Goal: Communication & Community: Ask a question

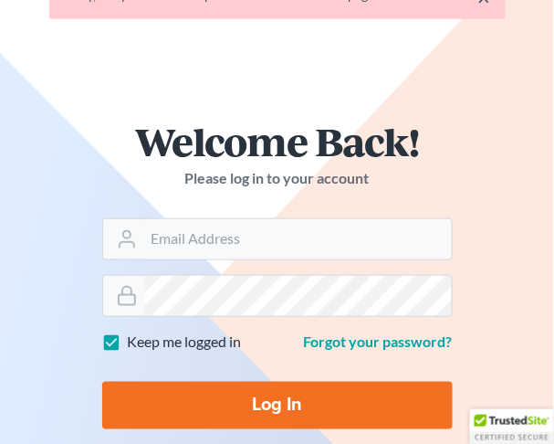
scroll to position [108, 0]
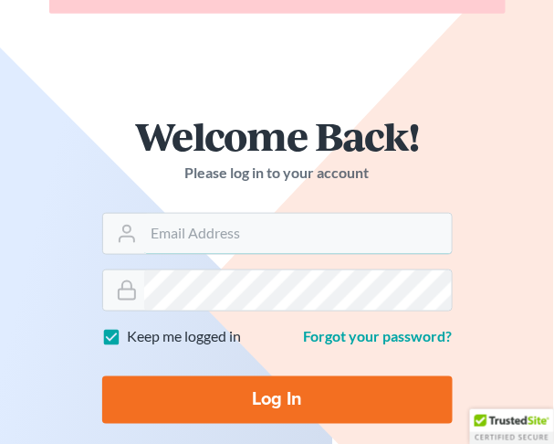
type input "[EMAIL_ADDRESS][DOMAIN_NAME]"
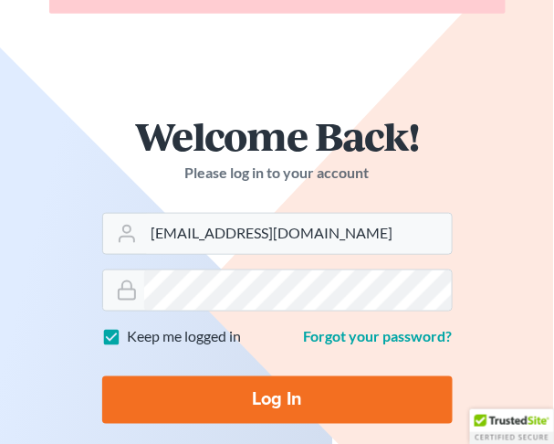
click at [247, 401] on input "Log In" at bounding box center [277, 399] width 351 height 47
type input "Thinking..."
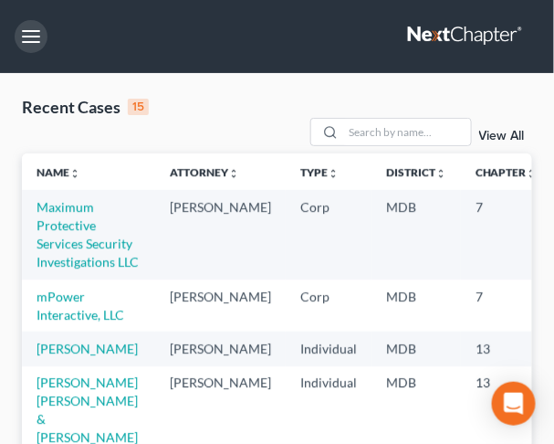
click at [33, 39] on button "button" at bounding box center [31, 36] width 33 height 33
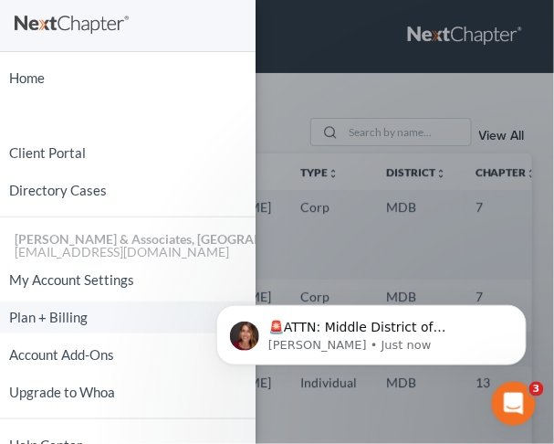
click at [59, 314] on link "Plan + Billing" at bounding box center [128, 317] width 256 height 32
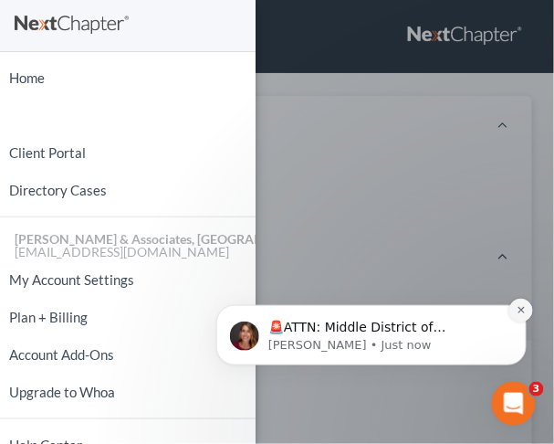
click at [520, 315] on button "Dismiss notification" at bounding box center [521, 310] width 24 height 24
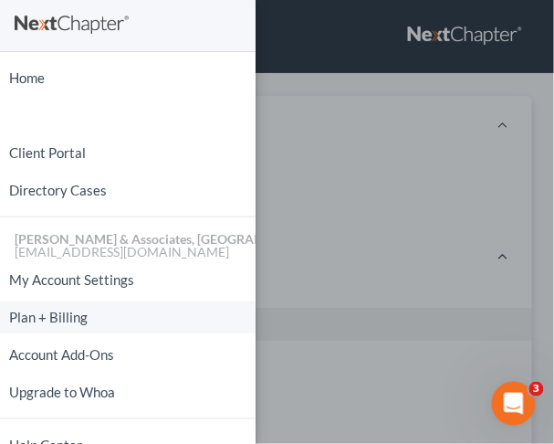
click at [47, 320] on link "Plan + Billing" at bounding box center [128, 317] width 256 height 32
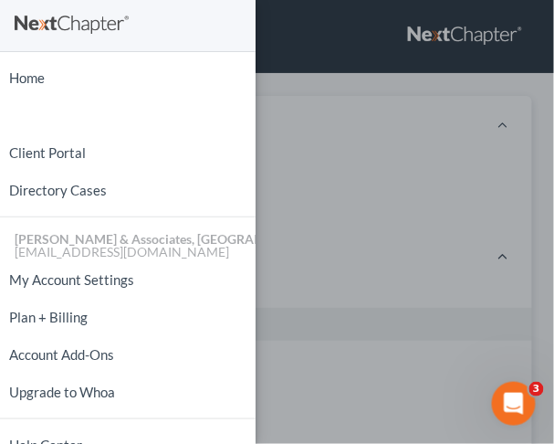
click at [325, 267] on div "Home New Case Client Portal Directory Cases [PERSON_NAME] & Associates, PA [EMA…" at bounding box center [277, 222] width 554 height 444
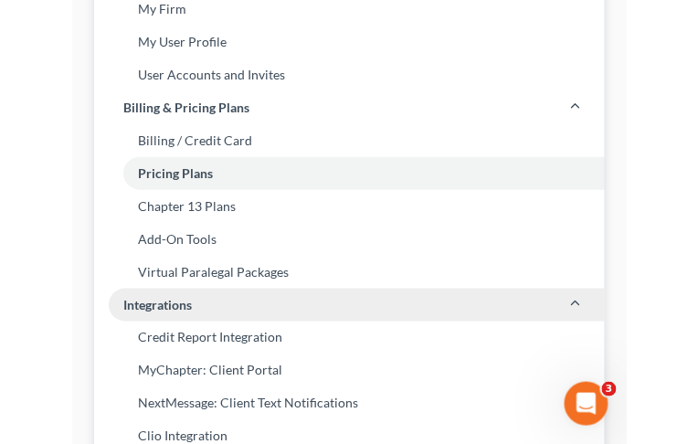
scroll to position [168, 0]
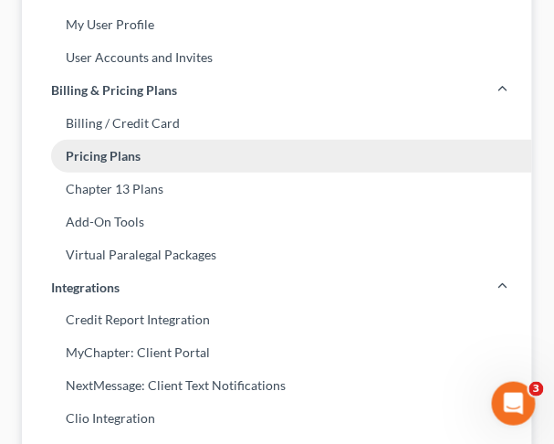
click at [97, 152] on link "Pricing Plans" at bounding box center [277, 156] width 511 height 33
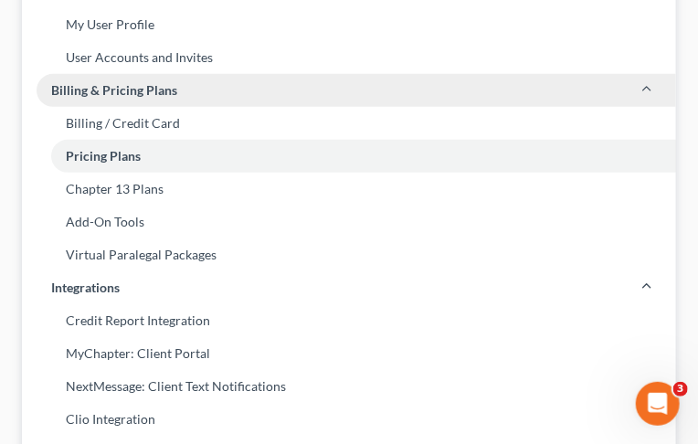
click at [92, 90] on span "Billing & Pricing Plans" at bounding box center [114, 90] width 126 height 18
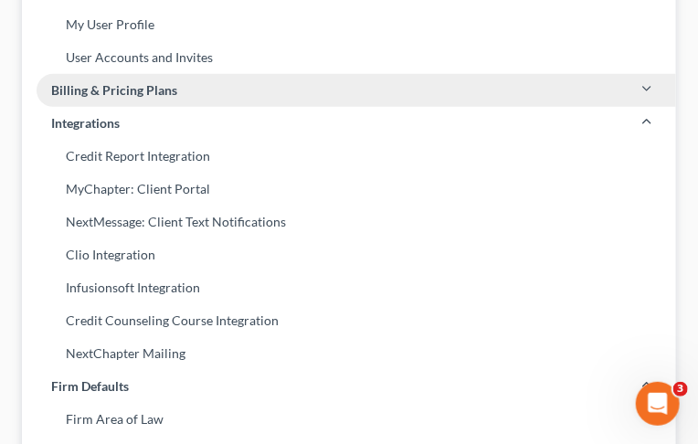
click at [92, 90] on span "Billing & Pricing Plans" at bounding box center [114, 90] width 126 height 18
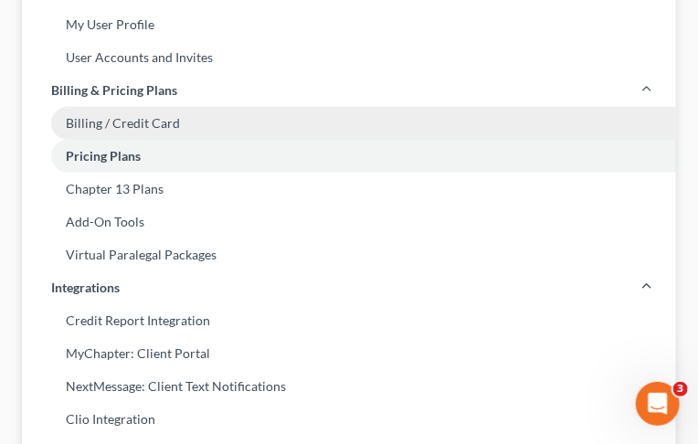
click at [92, 121] on link "Billing / Credit Card" at bounding box center [349, 123] width 654 height 33
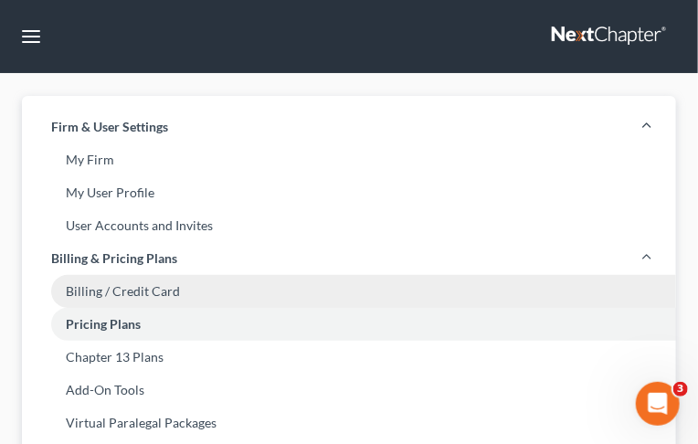
select select "21"
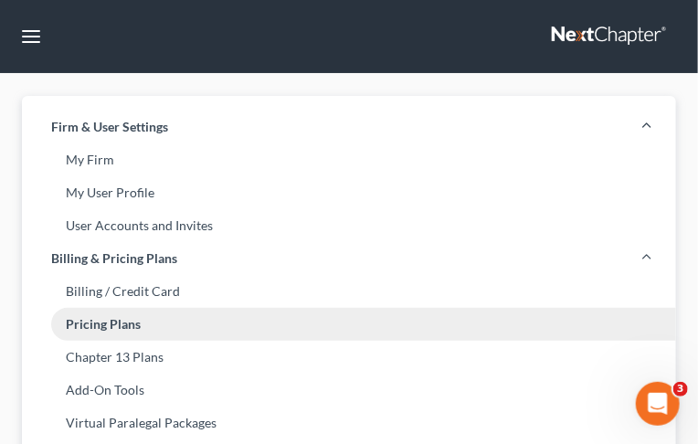
click at [86, 326] on link "Pricing Plans" at bounding box center [349, 324] width 654 height 33
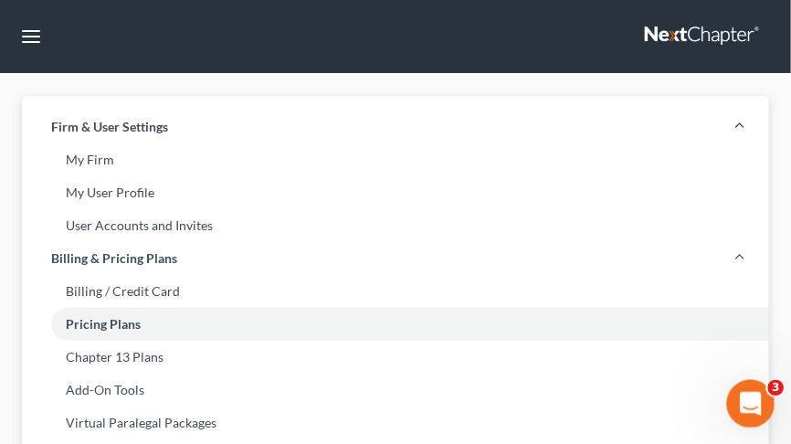
click at [553, 390] on div "Open Intercom Messenger" at bounding box center [748, 401] width 60 height 60
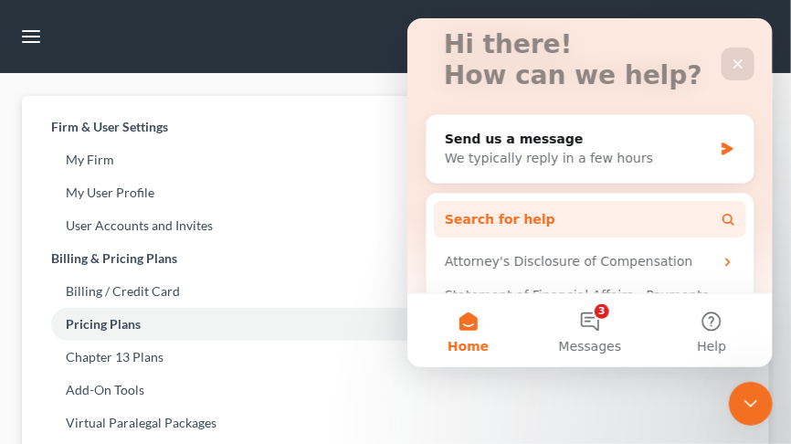
scroll to position [125, 0]
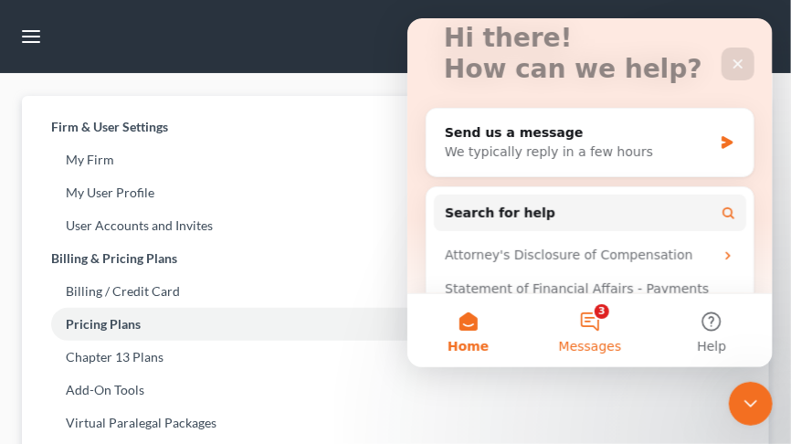
click at [553, 319] on button "3 Messages" at bounding box center [588, 329] width 121 height 73
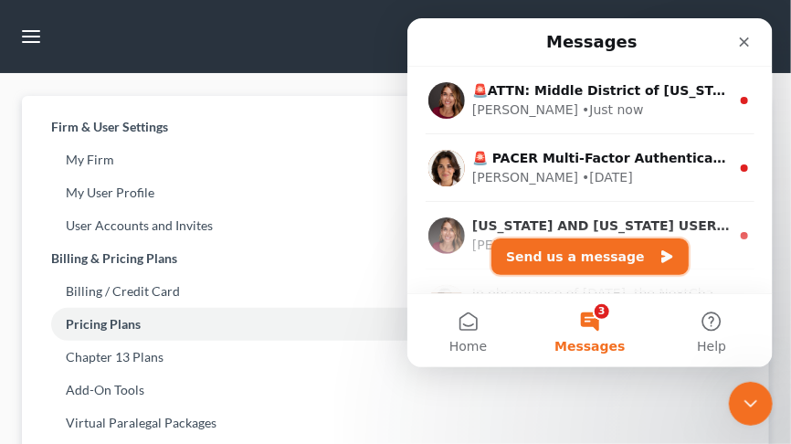
click at [553, 260] on button "Send us a message" at bounding box center [588, 255] width 197 height 37
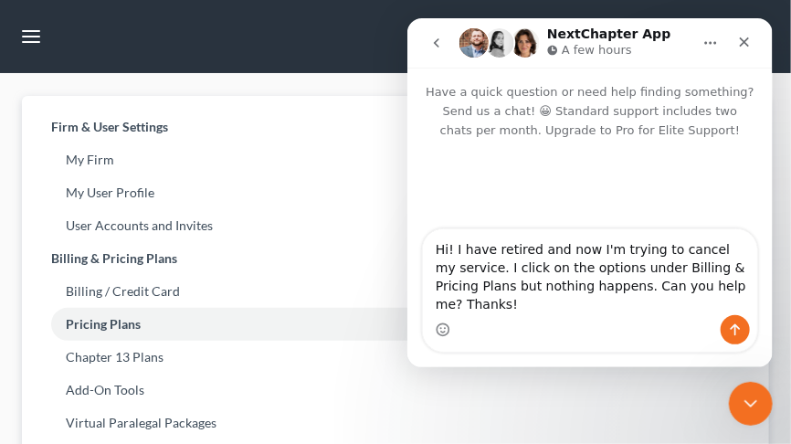
type textarea "Hi! I have retired and now I'm trying to cancel my service. I click on the opti…"
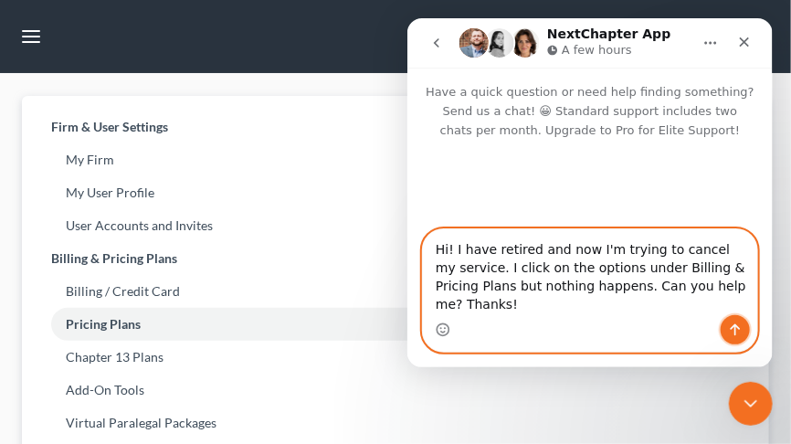
click at [553, 326] on icon "Send a message…" at bounding box center [735, 329] width 10 height 12
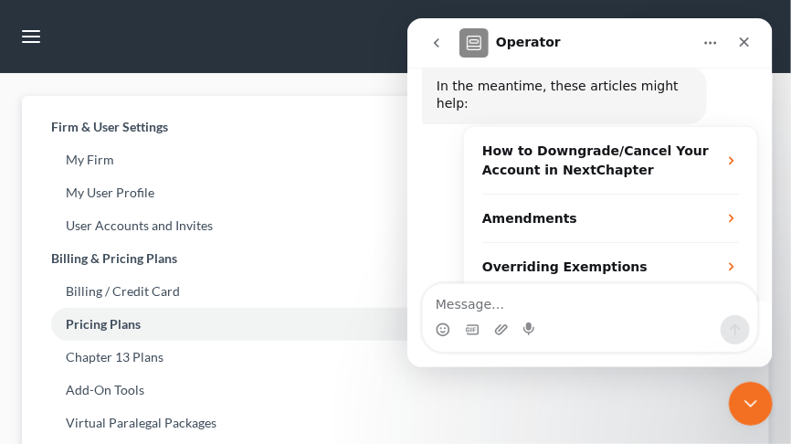
scroll to position [362, 0]
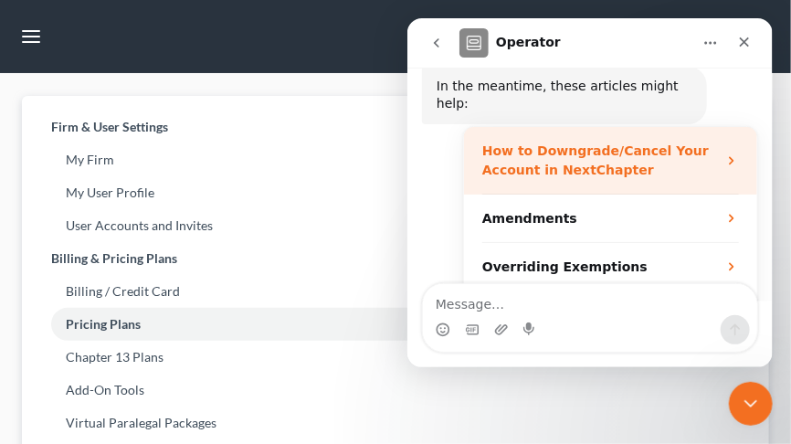
click at [553, 142] on strong "How to Downgrade/Cancel Your Account in NextChapter" at bounding box center [594, 159] width 226 height 34
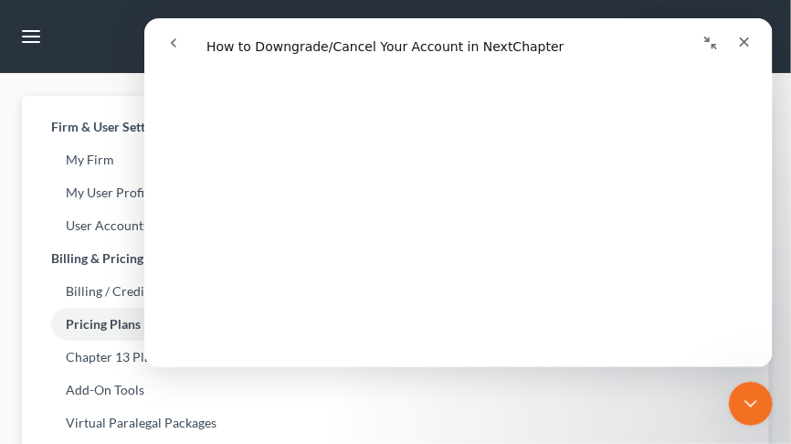
scroll to position [652, 0]
drag, startPoint x: 304, startPoint y: 24, endPoint x: 532, endPoint y: 31, distance: 228.4
click at [536, 37] on nav "Intercom messenger" at bounding box center [457, 41] width 628 height 49
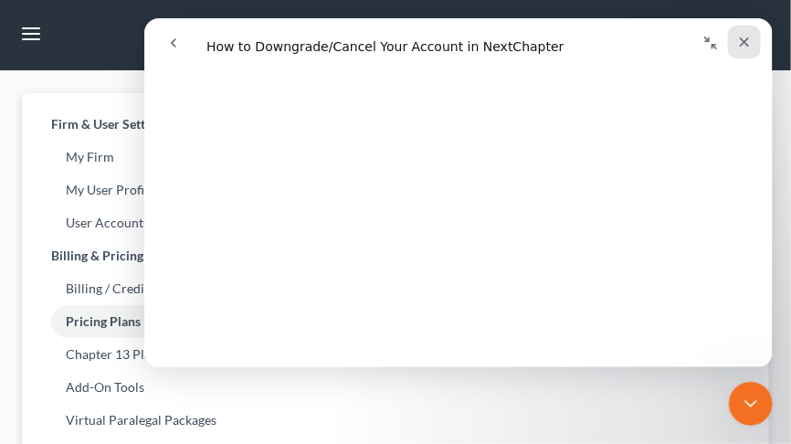
click at [553, 41] on icon "Close" at bounding box center [744, 42] width 10 height 10
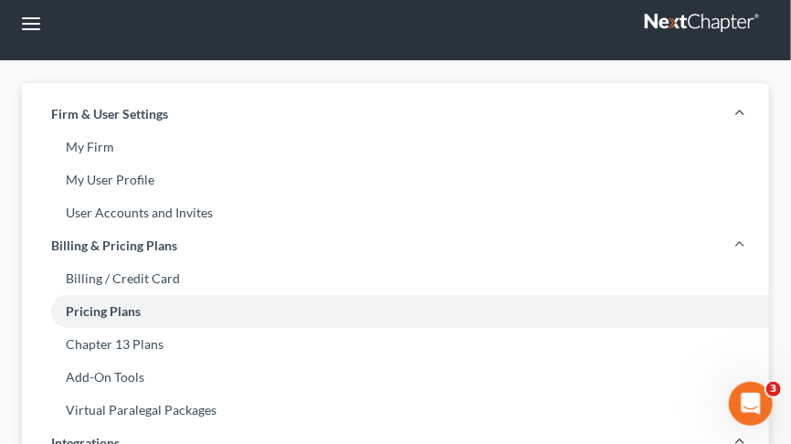
scroll to position [16, 0]
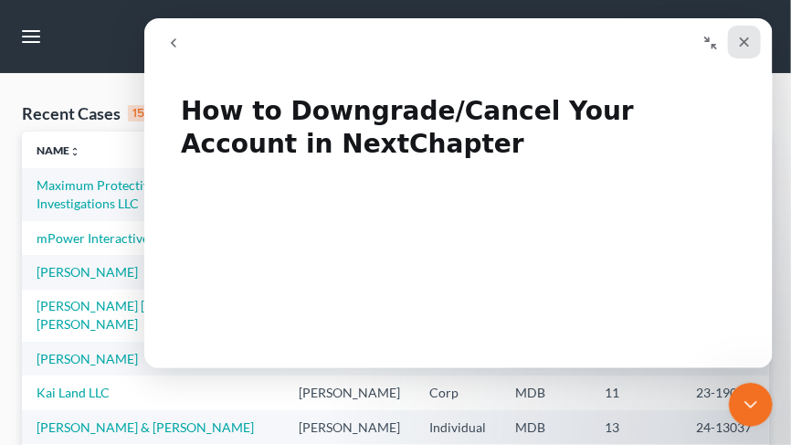
click at [743, 42] on icon "Close" at bounding box center [744, 42] width 10 height 10
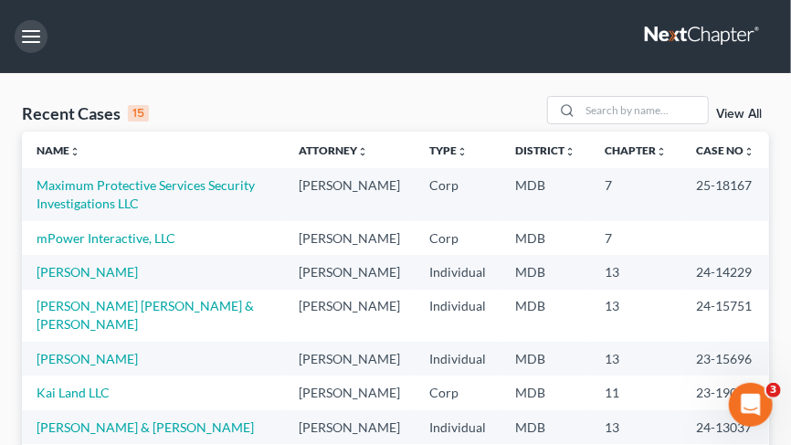
click at [25, 35] on button "button" at bounding box center [31, 36] width 33 height 33
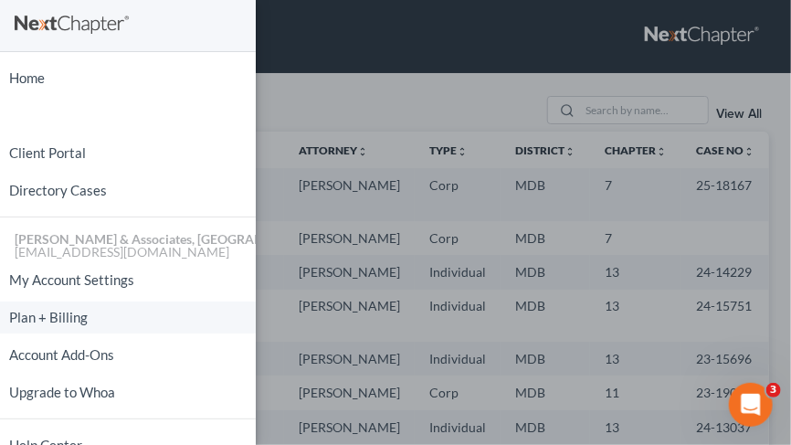
click at [47, 315] on link "Plan + Billing" at bounding box center [128, 317] width 256 height 32
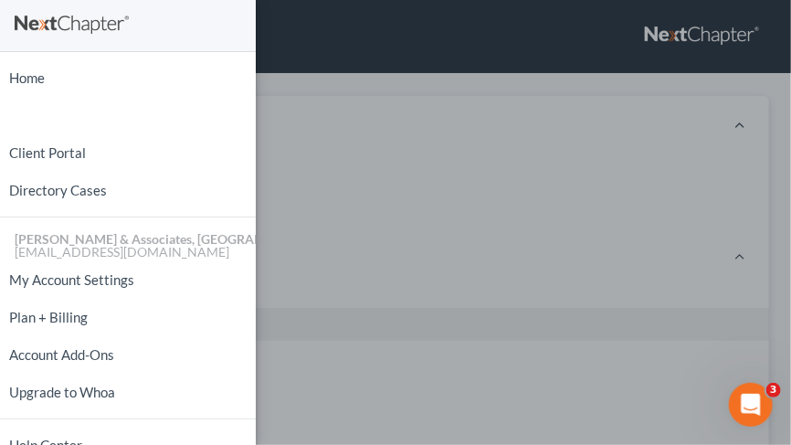
click at [311, 300] on div "Home New Case Client Portal Directory Cases [PERSON_NAME] & Associates, PA [EMA…" at bounding box center [395, 222] width 791 height 445
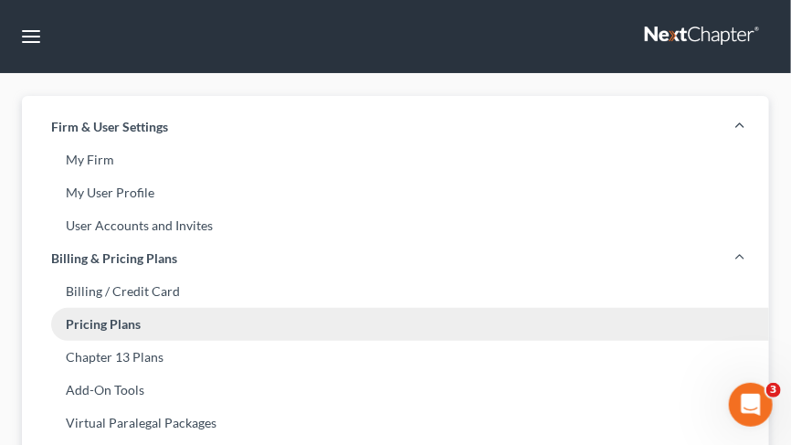
click at [107, 325] on link "Pricing Plans" at bounding box center [395, 324] width 747 height 33
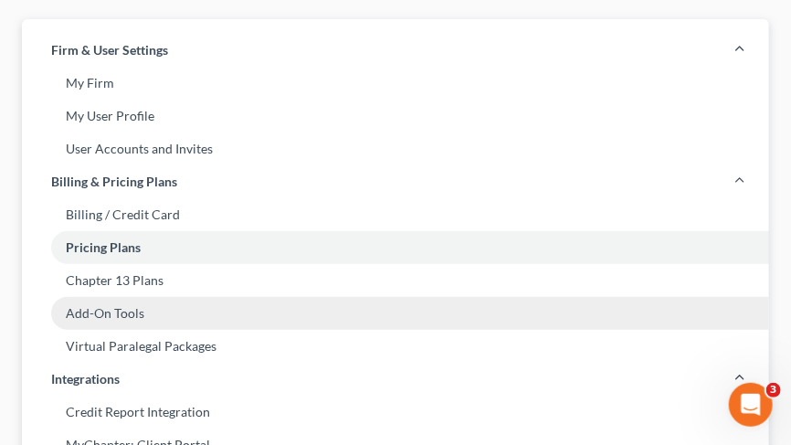
scroll to position [81, 0]
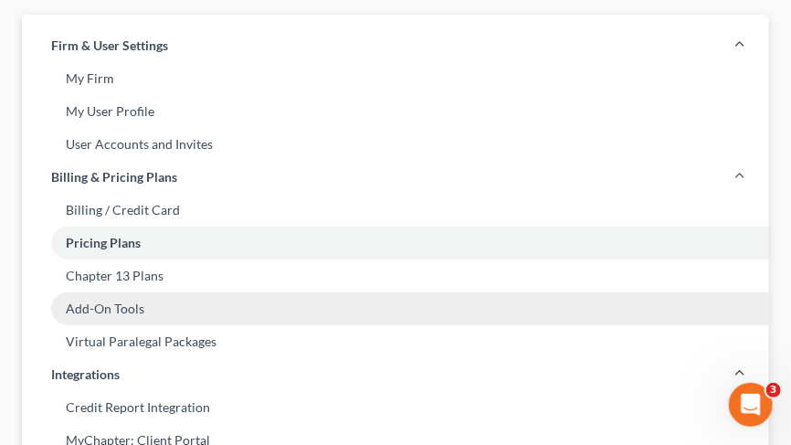
click at [116, 314] on link "Add-On Tools" at bounding box center [395, 308] width 747 height 33
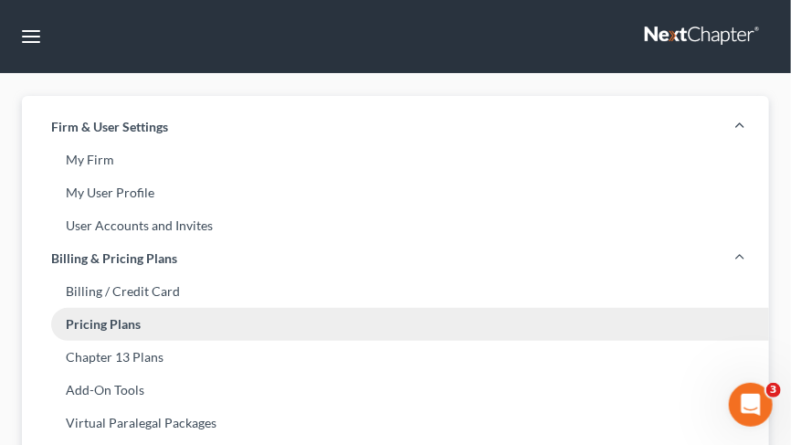
click at [104, 329] on link "Pricing Plans" at bounding box center [395, 324] width 747 height 33
click at [102, 325] on link "Pricing Plans" at bounding box center [395, 324] width 747 height 33
